Goal: Navigation & Orientation: Find specific page/section

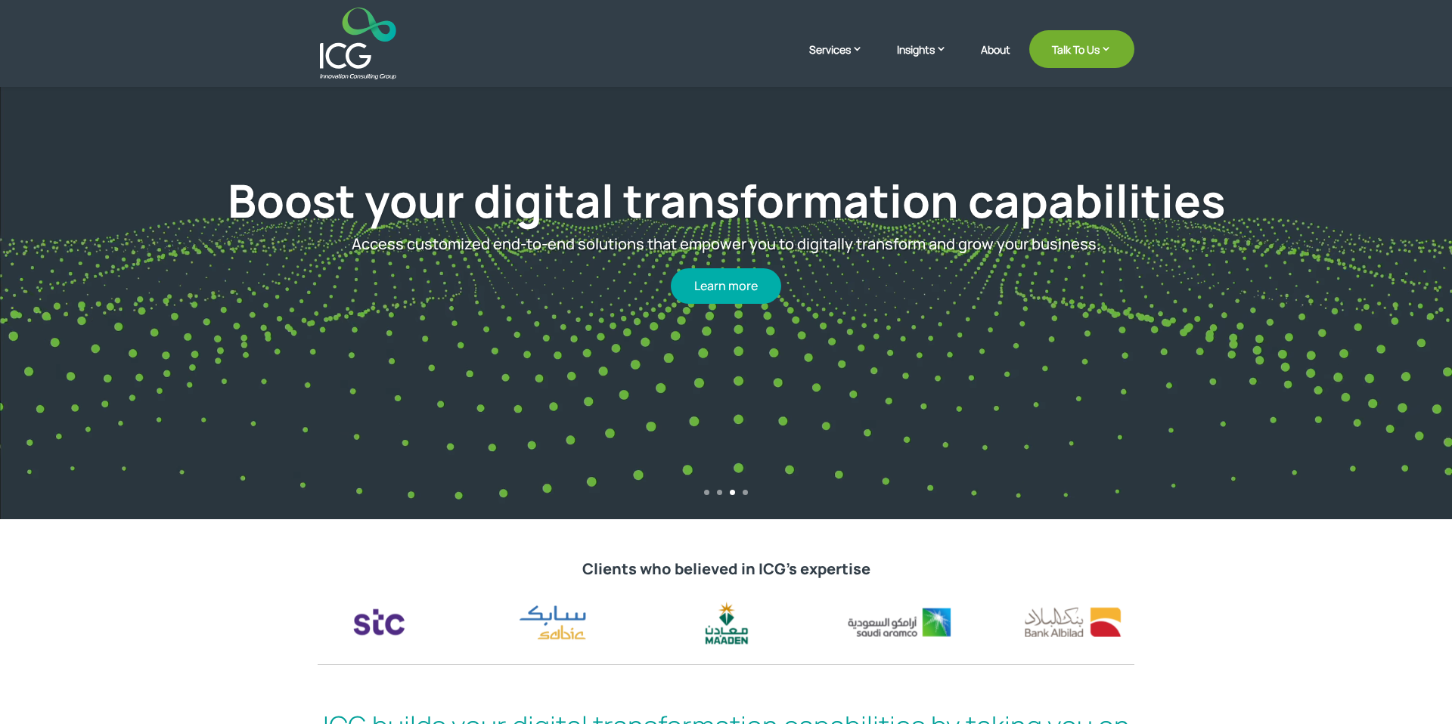
scroll to position [178, 0]
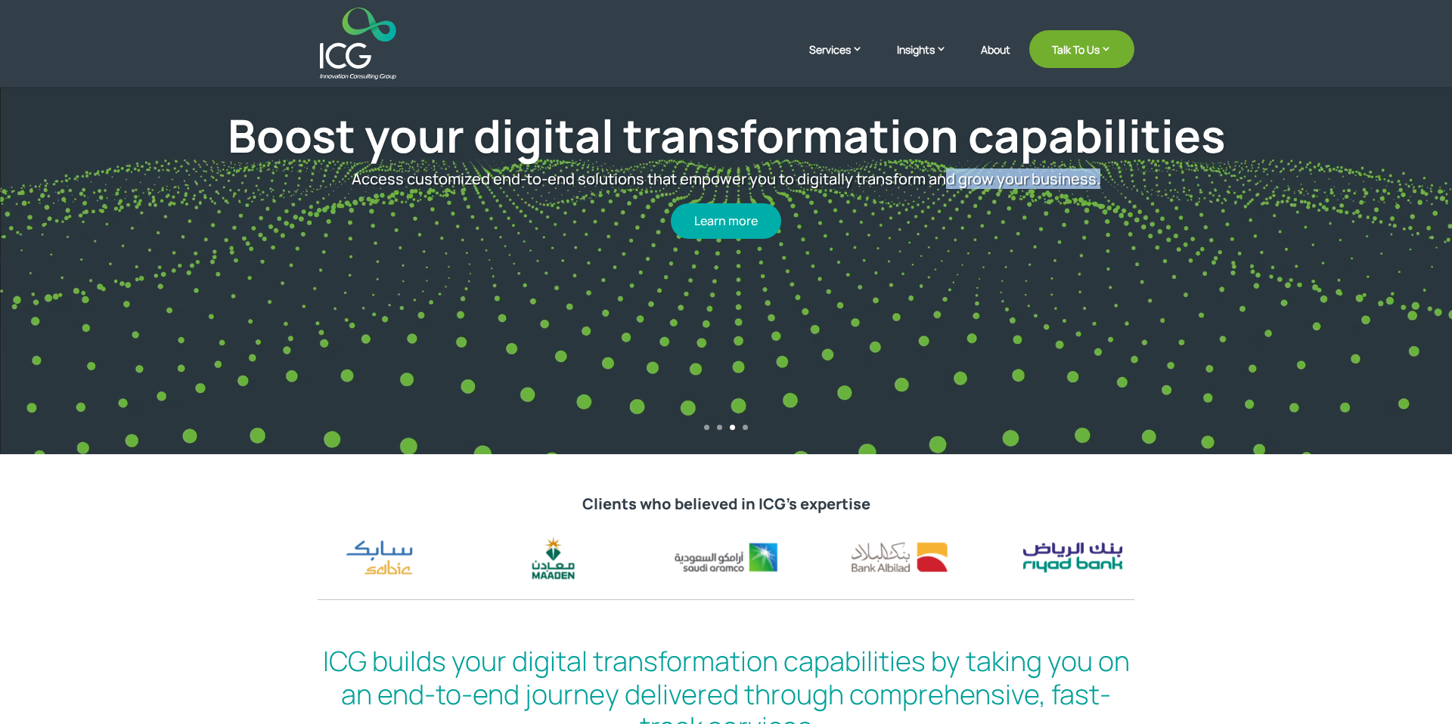
drag, startPoint x: 902, startPoint y: 195, endPoint x: 7, endPoint y: 175, distance: 895.4
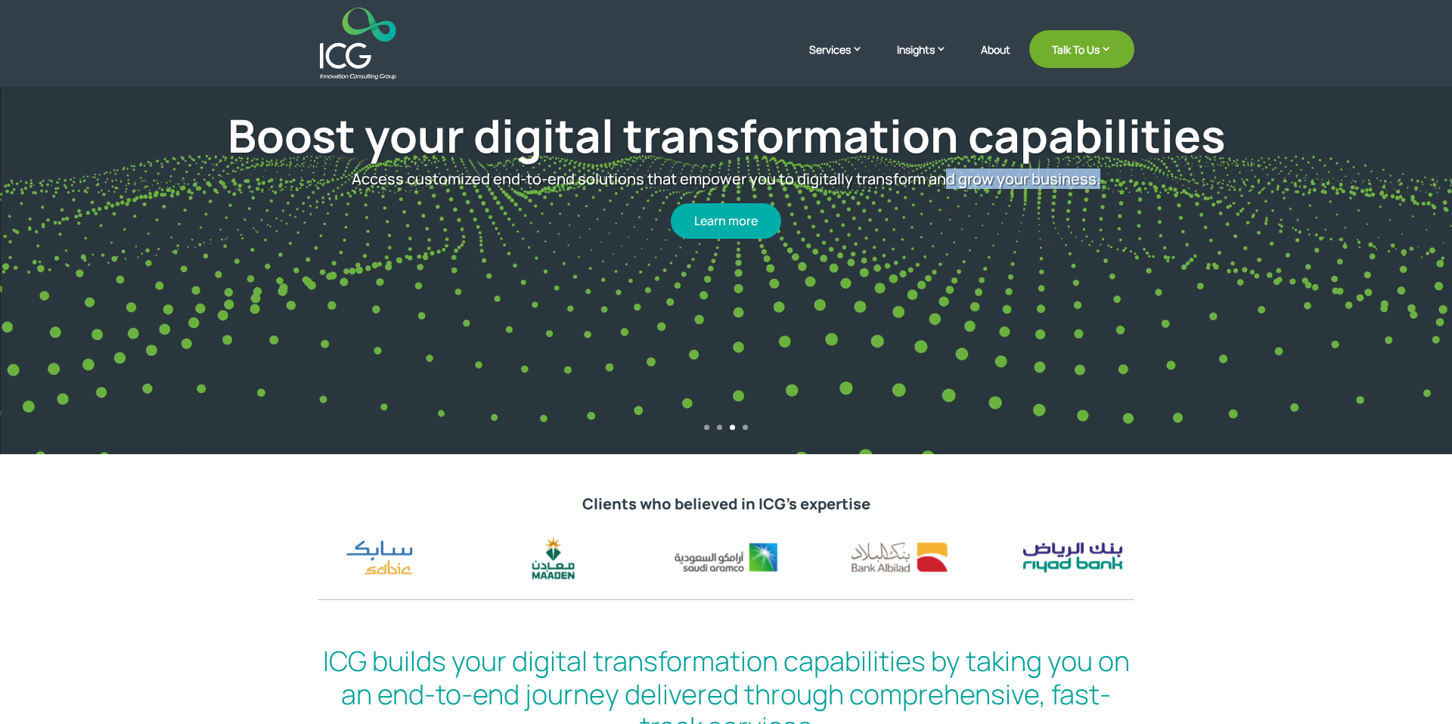
click at [7, 175] on div "Boost your digital transformation capabilities Access customized end-to-end sol…" at bounding box center [726, 138] width 1452 height 634
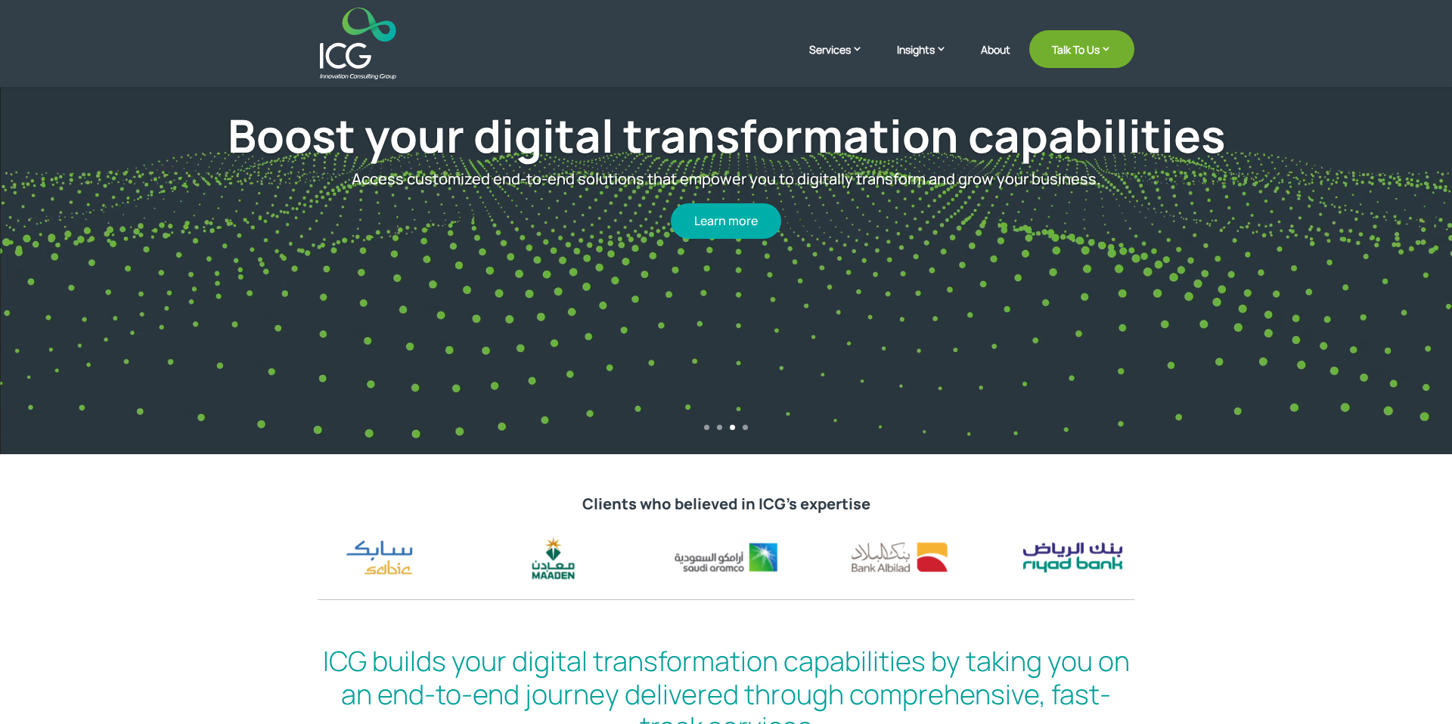
click at [711, 429] on div "1 2 3 4" at bounding box center [726, 432] width 1452 height 14
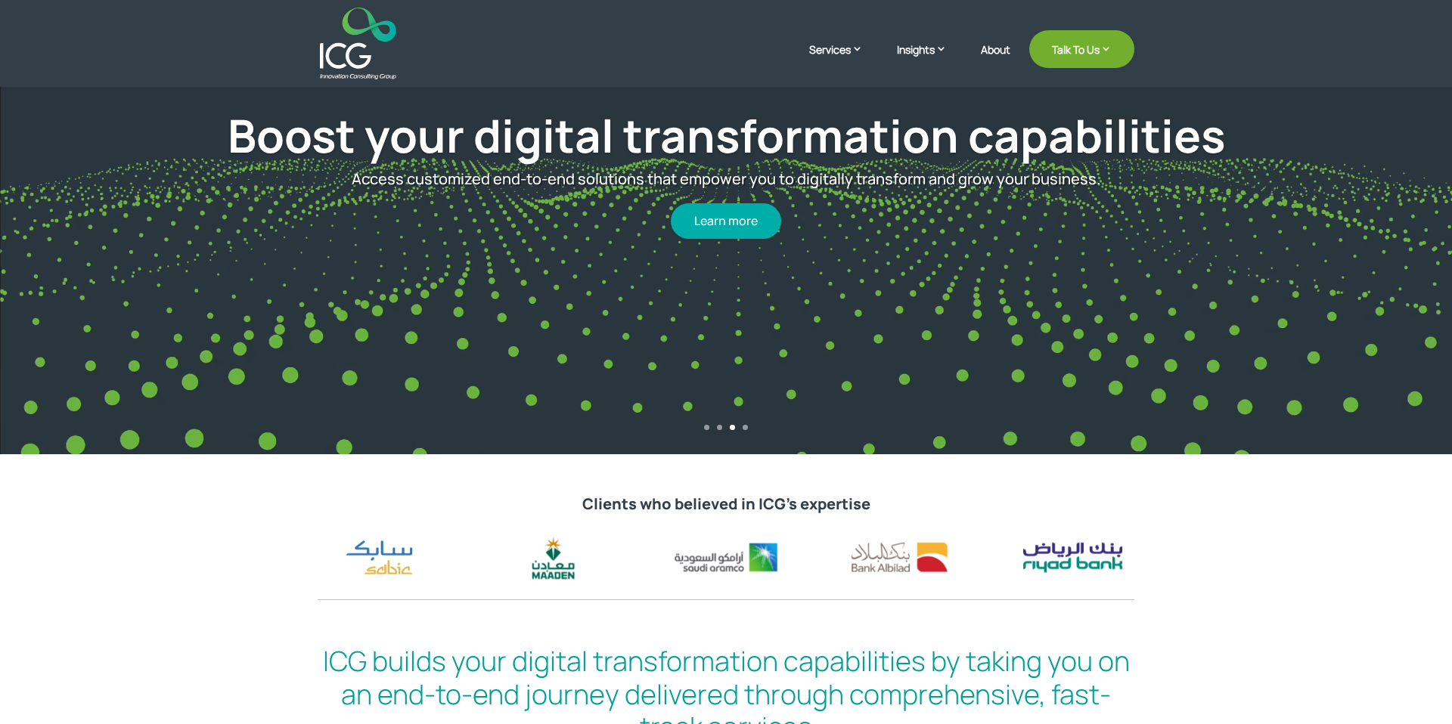
click at [708, 429] on div "1 2 3 4" at bounding box center [726, 432] width 1452 height 14
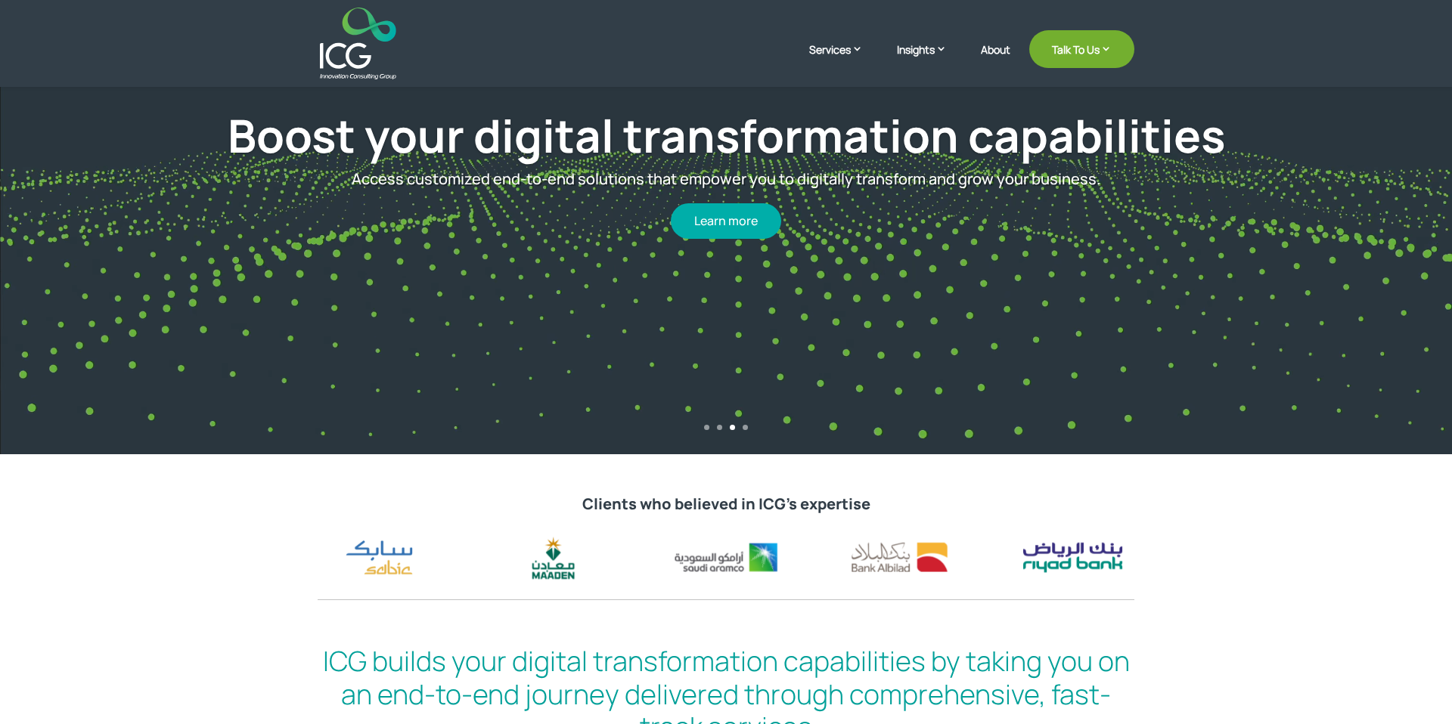
click at [707, 425] on link "1" at bounding box center [706, 427] width 5 height 5
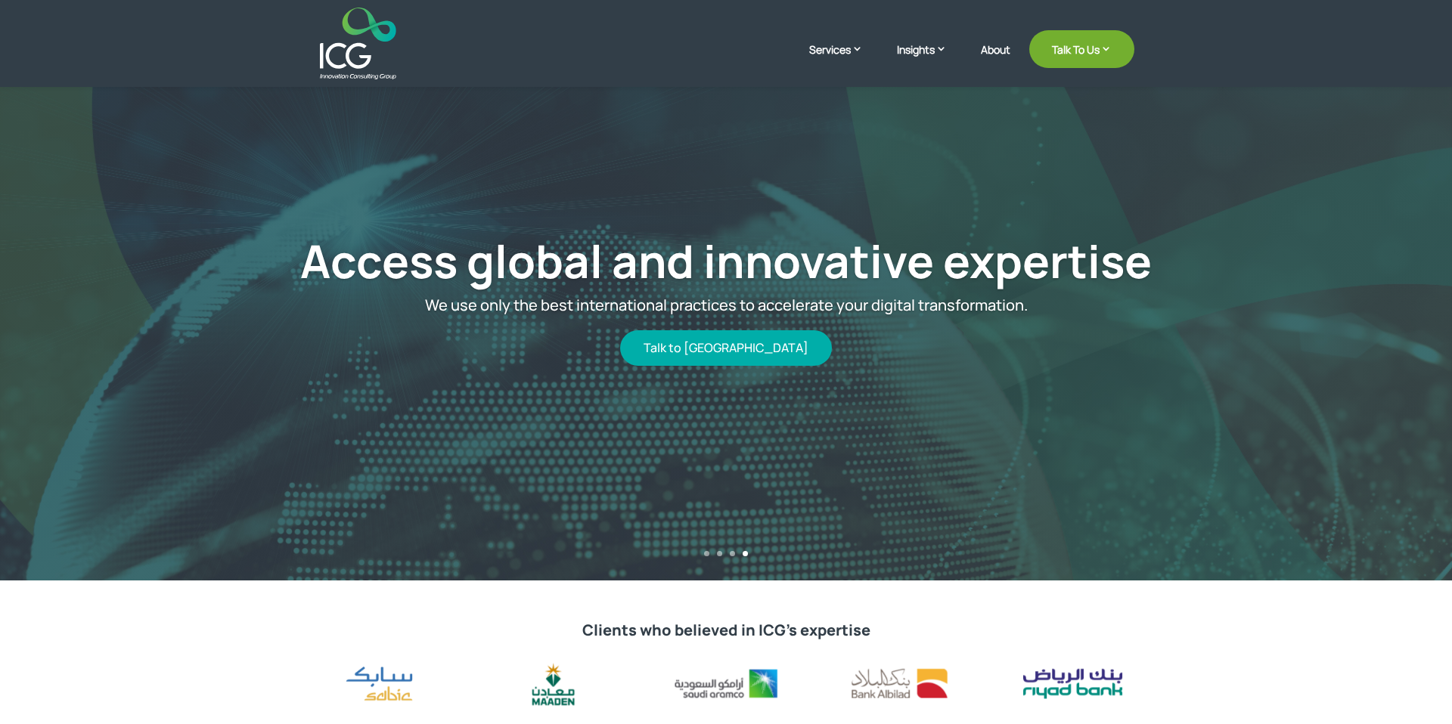
scroll to position [51, 0]
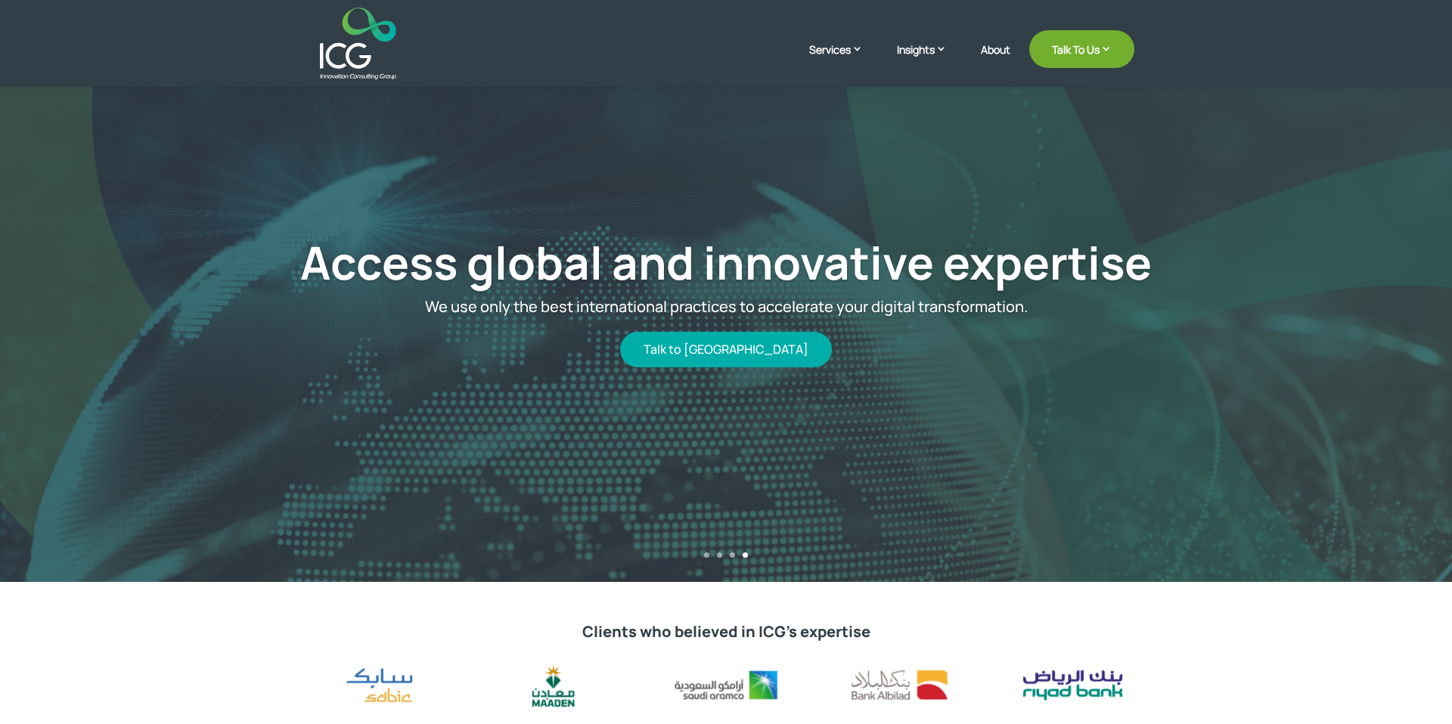
click at [721, 555] on link "2" at bounding box center [719, 555] width 5 height 5
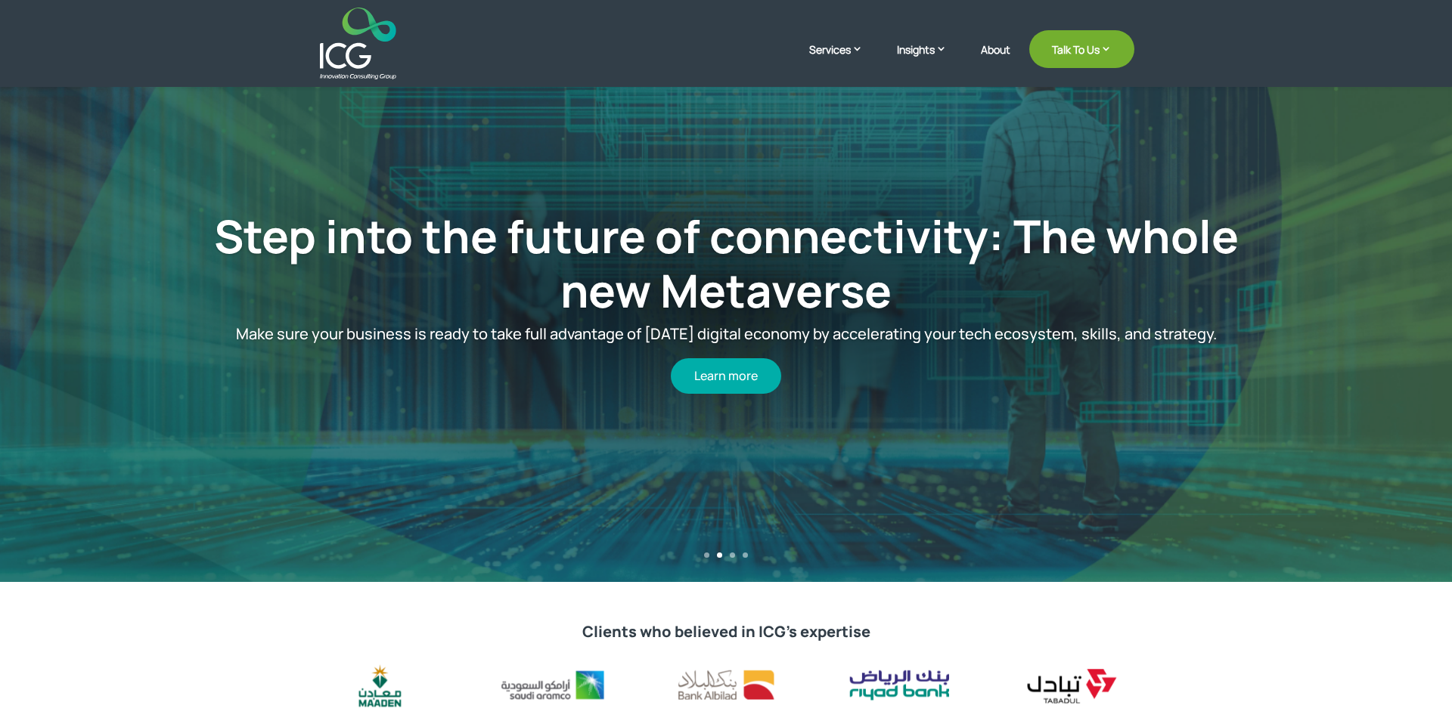
click at [733, 555] on link "3" at bounding box center [732, 555] width 5 height 5
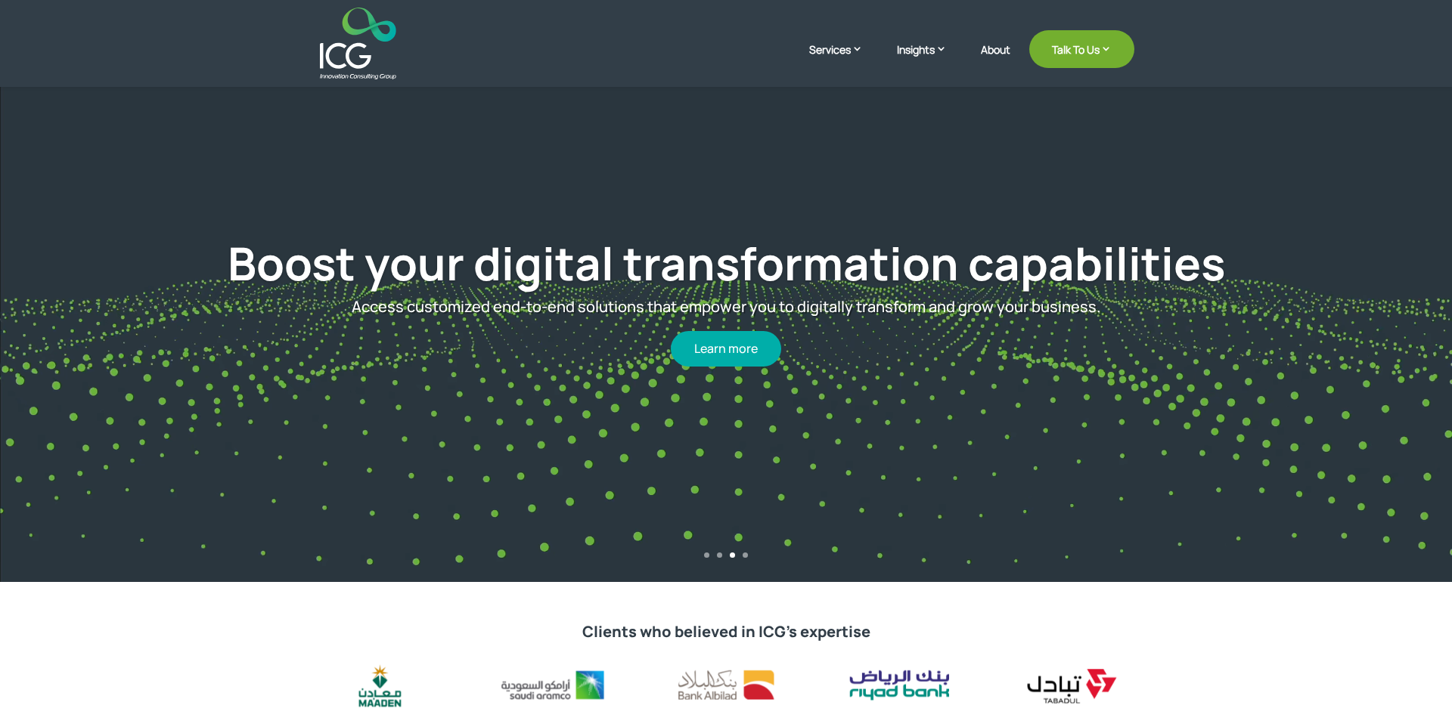
click at [745, 555] on link "4" at bounding box center [744, 555] width 5 height 5
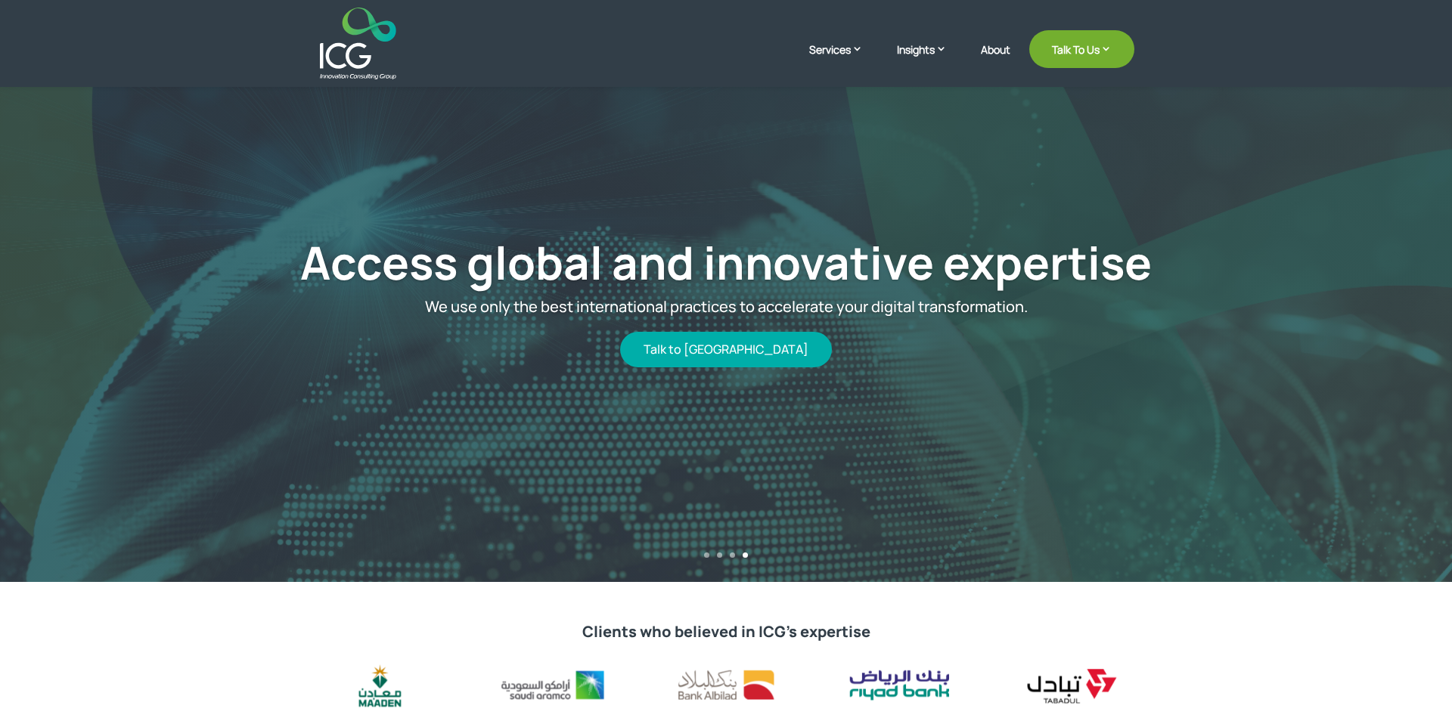
click at [708, 555] on link "1" at bounding box center [706, 555] width 5 height 5
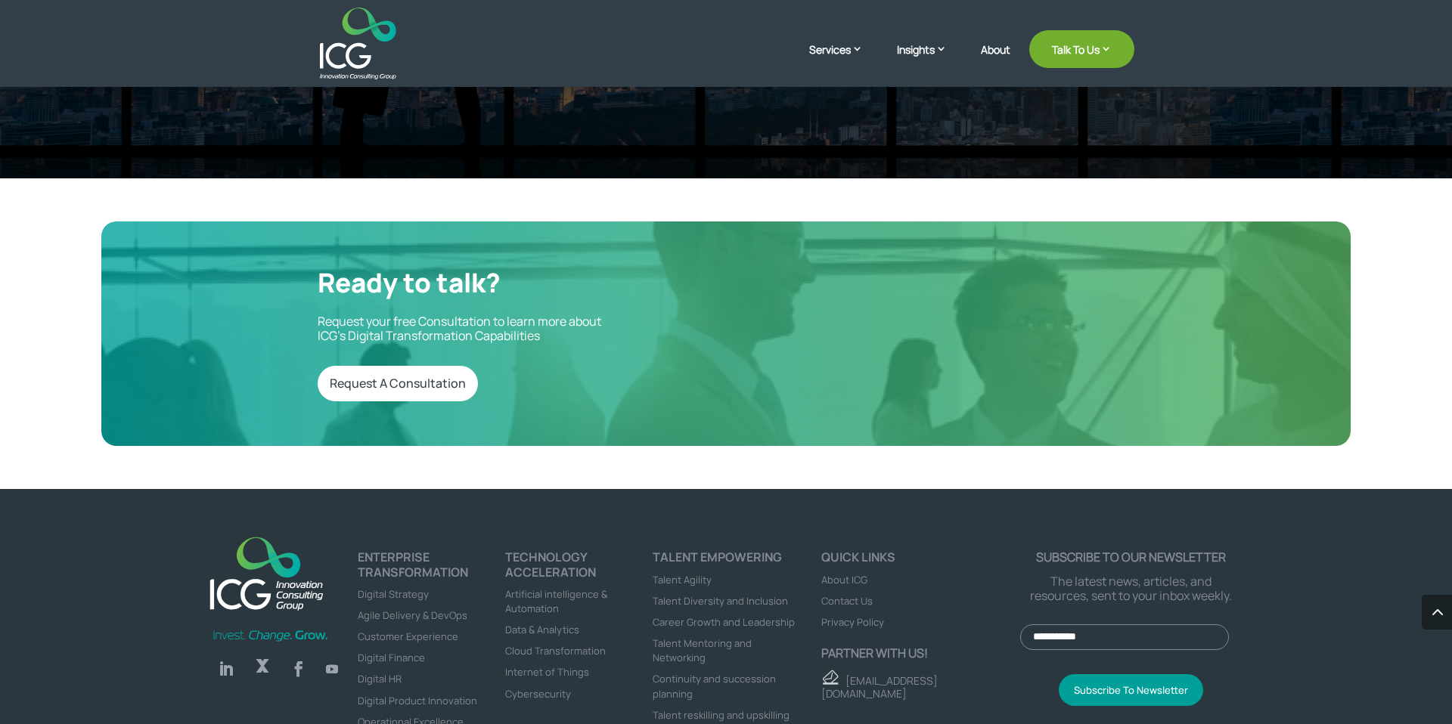
scroll to position [4951, 0]
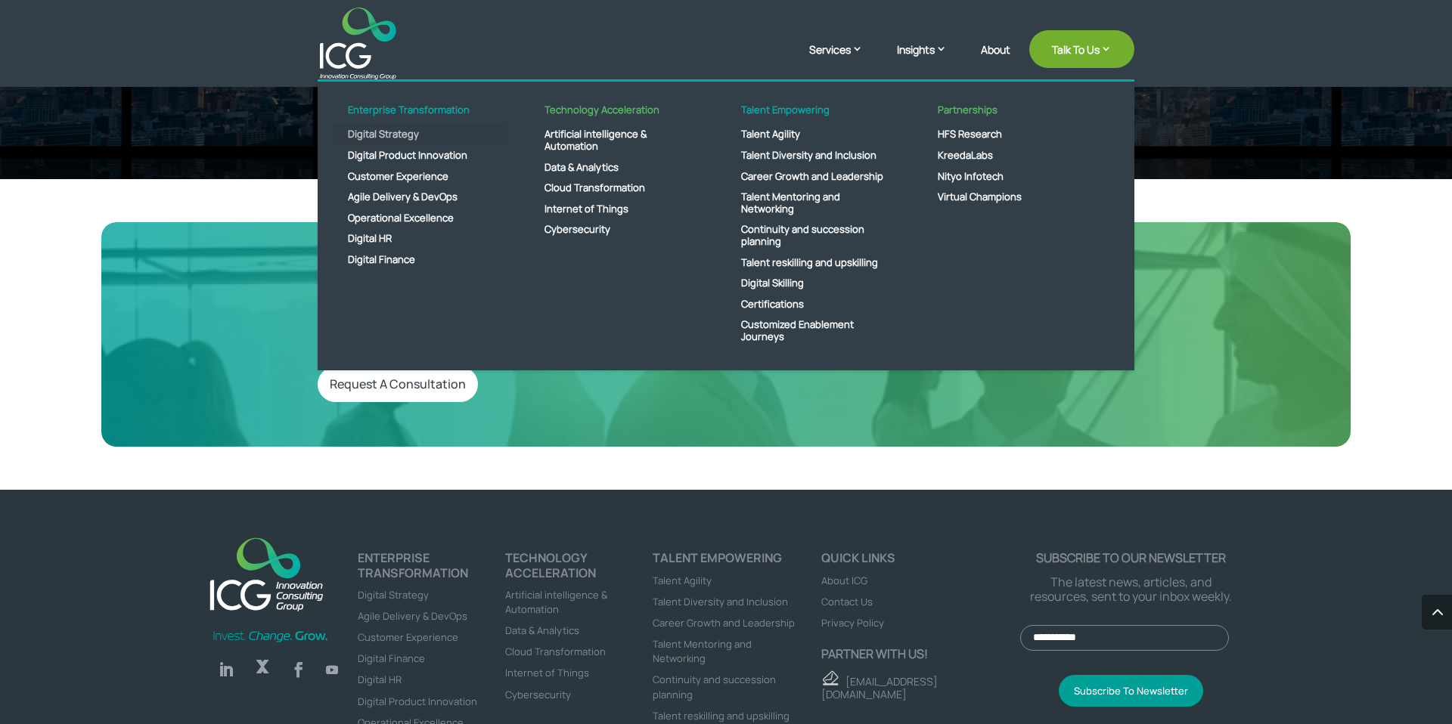
click at [385, 138] on link "Digital Strategy" at bounding box center [420, 134] width 174 height 21
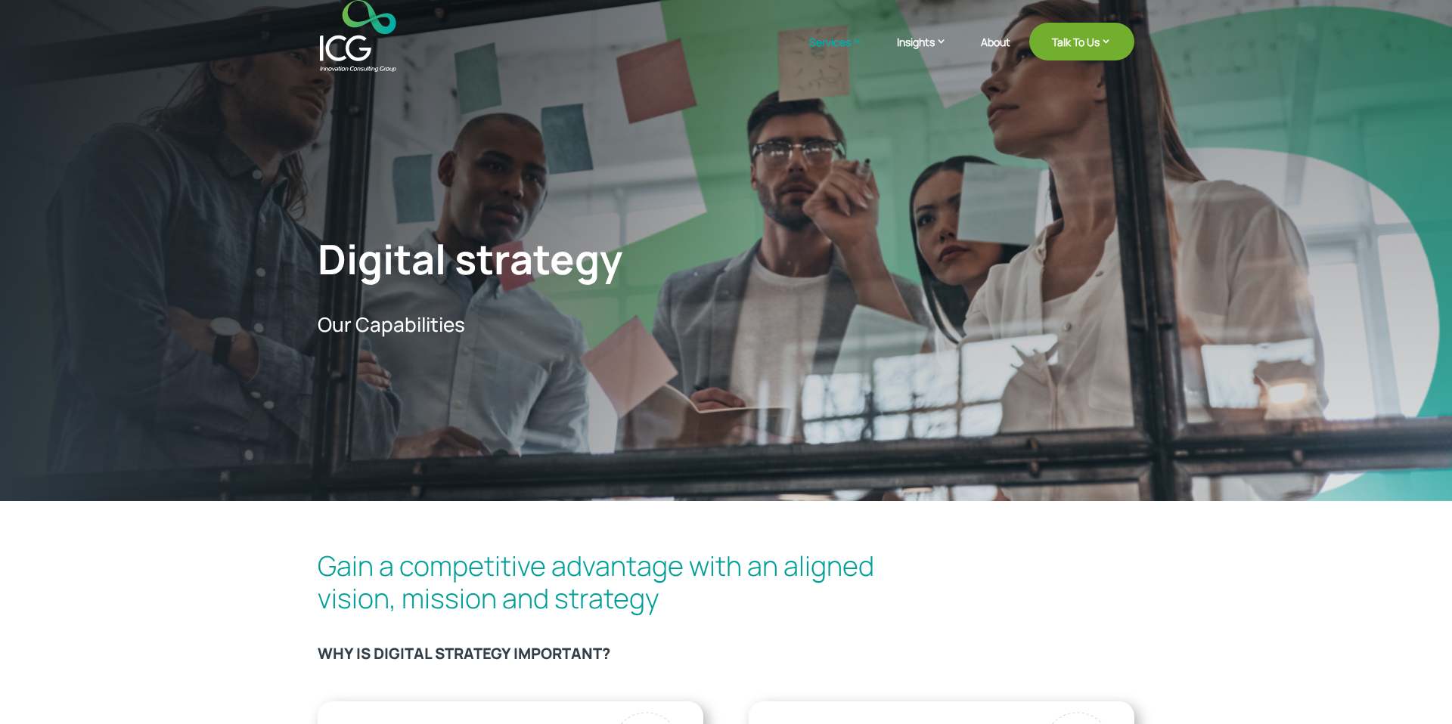
click at [367, 39] on img at bounding box center [358, 36] width 76 height 72
